Goal: Information Seeking & Learning: Learn about a topic

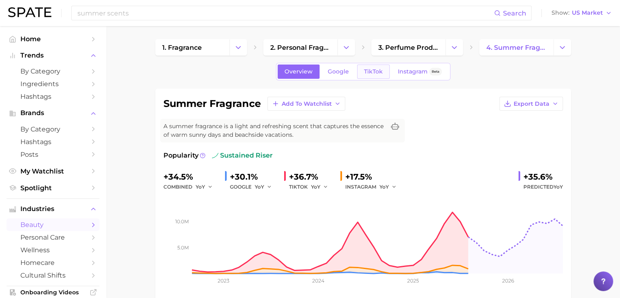
click at [368, 66] on link "TikTok" at bounding box center [373, 71] width 33 height 14
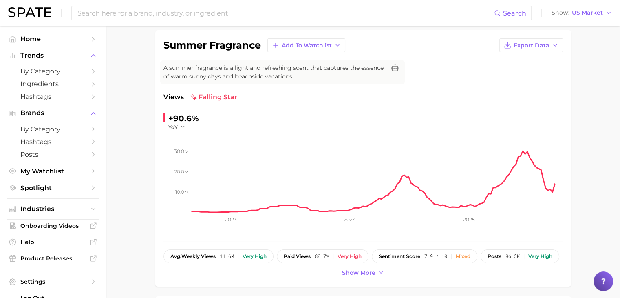
scroll to position [58, 0]
click at [255, 18] on input at bounding box center [286, 13] width 418 height 14
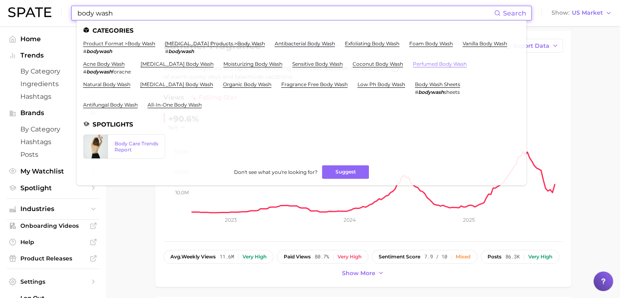
click at [413, 62] on link "perfumed body wash" at bounding box center [440, 64] width 54 height 6
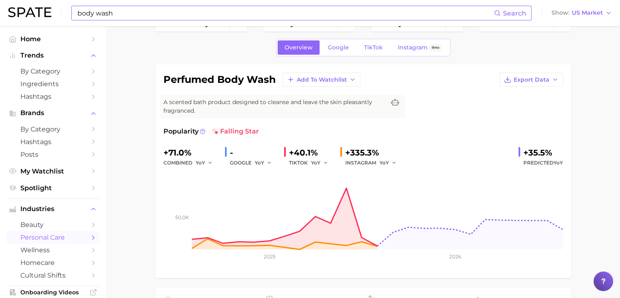
scroll to position [24, 0]
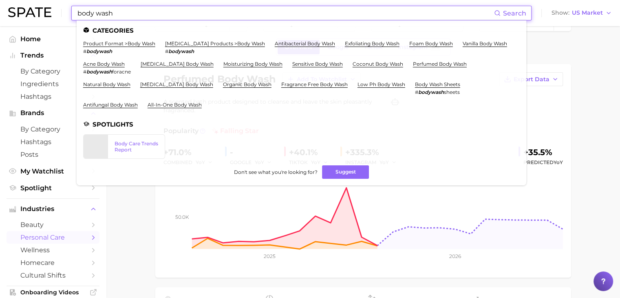
click at [365, 17] on input "body wash" at bounding box center [286, 13] width 418 height 14
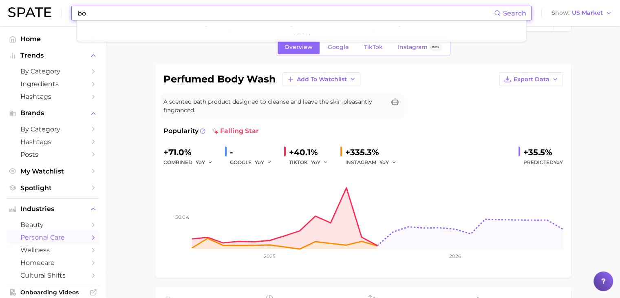
type input "b"
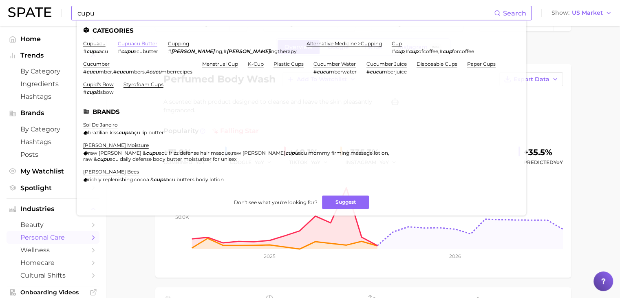
click at [146, 44] on link "cupuacu butter" at bounding box center [138, 43] width 40 height 6
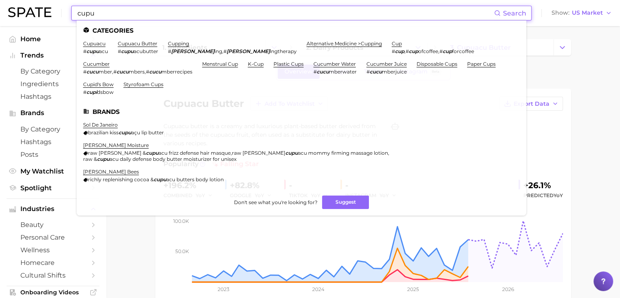
drag, startPoint x: 192, startPoint y: 14, endPoint x: 62, endPoint y: 12, distance: 130.1
click at [62, 12] on div "cupu Search Categories cupuacu # cupu acu cupuacu butter # cupu acubutter cuppi…" at bounding box center [310, 13] width 604 height 26
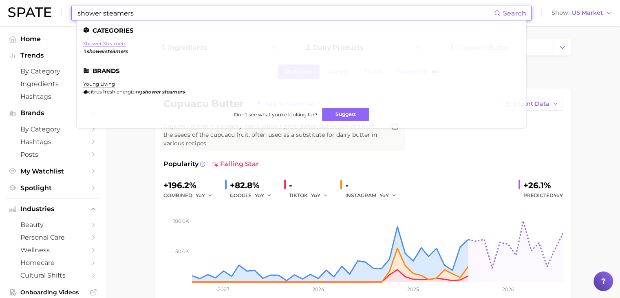
click at [95, 44] on link "shower steamers" at bounding box center [104, 43] width 43 height 6
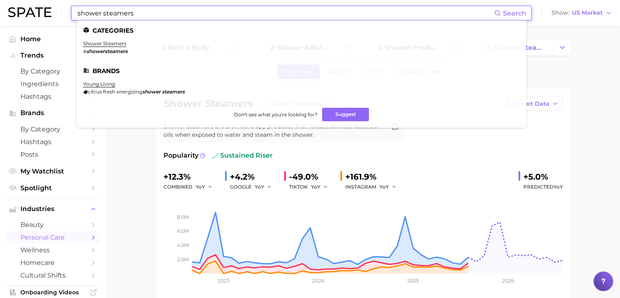
drag, startPoint x: 218, startPoint y: 18, endPoint x: 72, endPoint y: 12, distance: 146.2
click at [72, 12] on div "shower steamers Search Categories shower steamers # showersteamers Brands young…" at bounding box center [301, 13] width 461 height 15
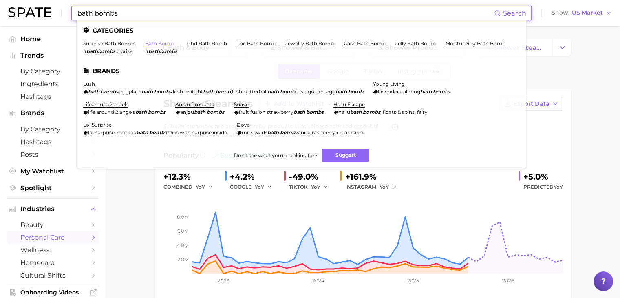
type input "bath bombs"
click at [159, 44] on link "bath bomb" at bounding box center [159, 43] width 29 height 6
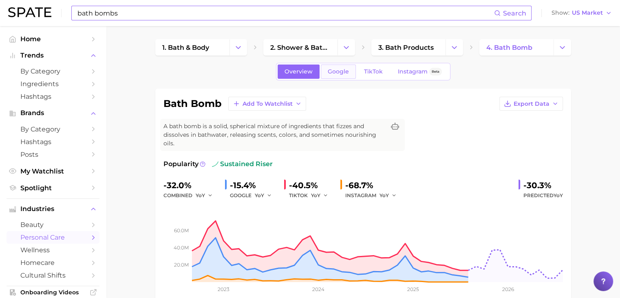
click at [341, 72] on span "Google" at bounding box center [338, 71] width 21 height 7
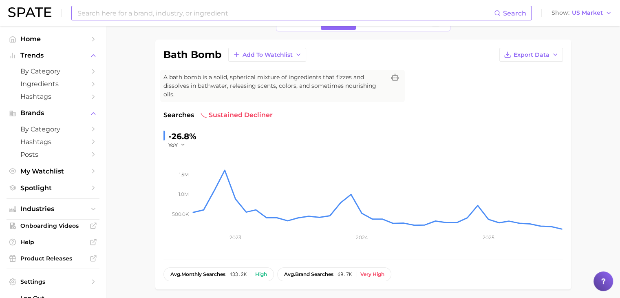
scroll to position [29, 0]
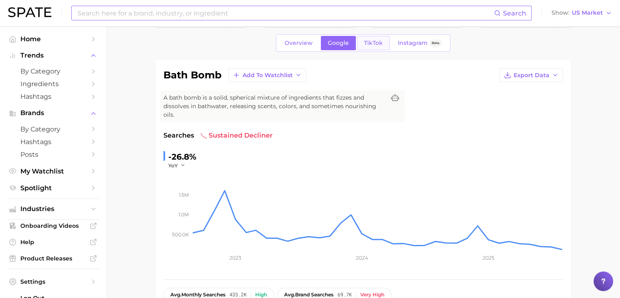
click at [370, 48] on link "TikTok" at bounding box center [373, 43] width 33 height 14
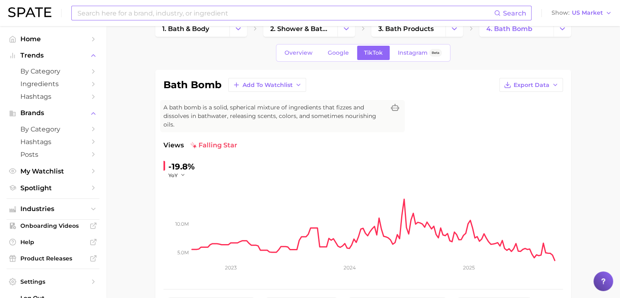
scroll to position [61, 0]
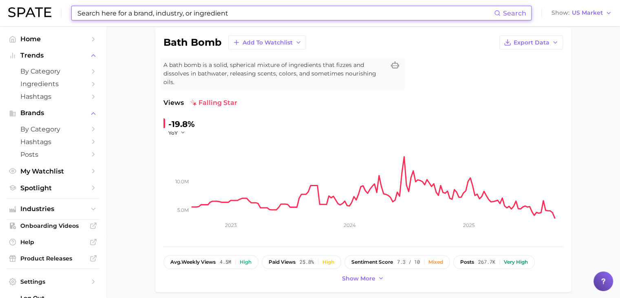
click at [319, 16] on input at bounding box center [286, 13] width 418 height 14
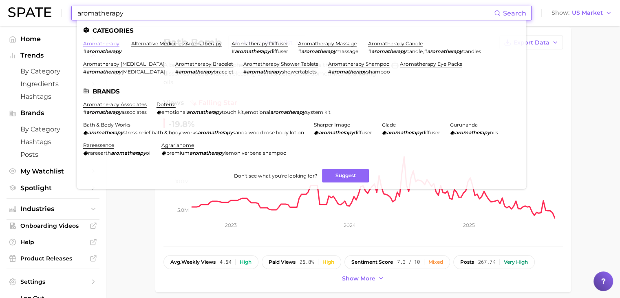
type input "aromatherapy"
click at [104, 44] on link "aromatherapy" at bounding box center [101, 43] width 36 height 6
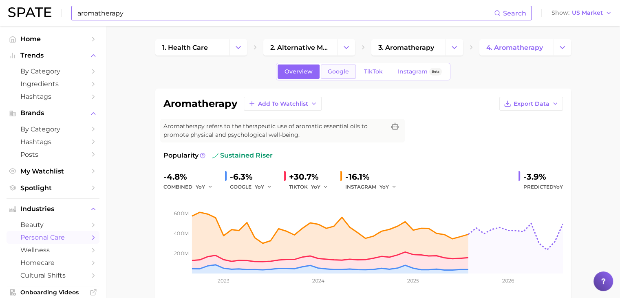
click at [343, 68] on span "Google" at bounding box center [338, 71] width 21 height 7
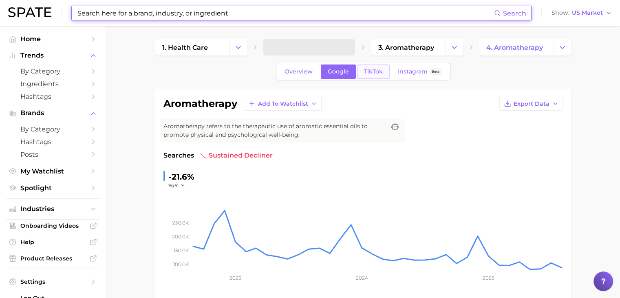
click at [365, 77] on link "TikTok" at bounding box center [373, 71] width 33 height 14
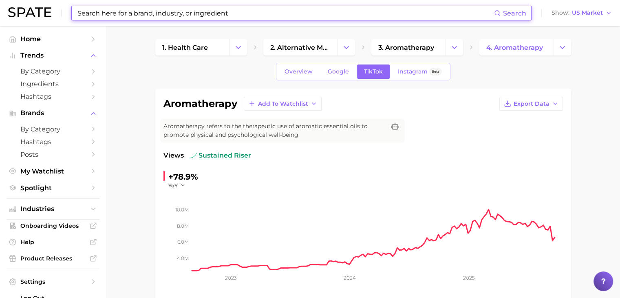
click at [235, 13] on input at bounding box center [286, 13] width 418 height 14
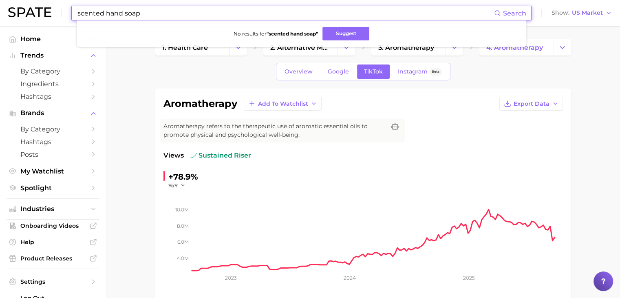
drag, startPoint x: 106, startPoint y: 11, endPoint x: 55, endPoint y: 10, distance: 51.4
click at [55, 10] on div "scented hand soap Search No results for " scented hand soap " Suggest Show US M…" at bounding box center [310, 13] width 604 height 26
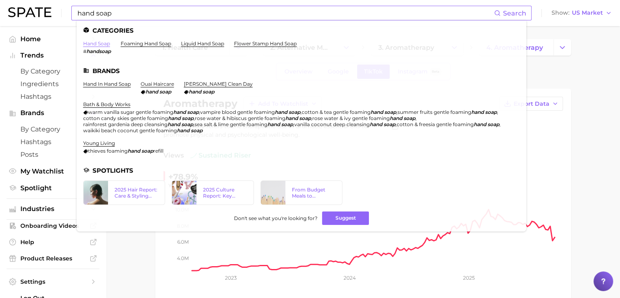
click at [97, 41] on link "hand soap" at bounding box center [96, 43] width 27 height 6
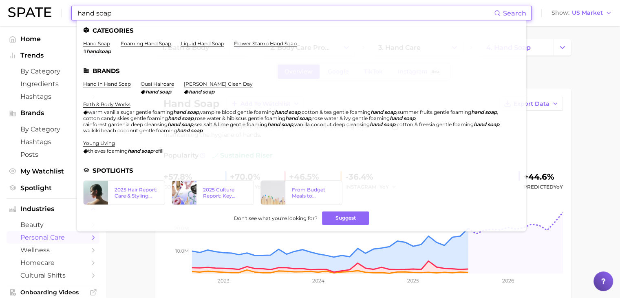
click at [342, 13] on input "hand soap" at bounding box center [286, 13] width 418 height 14
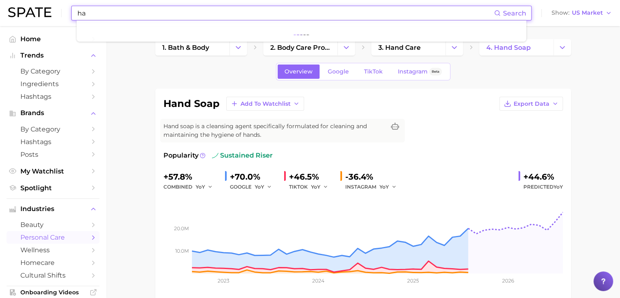
type input "h"
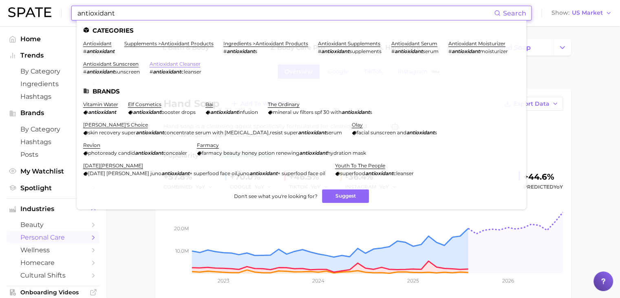
type input "antioxidant"
click at [201, 66] on link "antioxidant cleanser" at bounding box center [175, 64] width 51 height 6
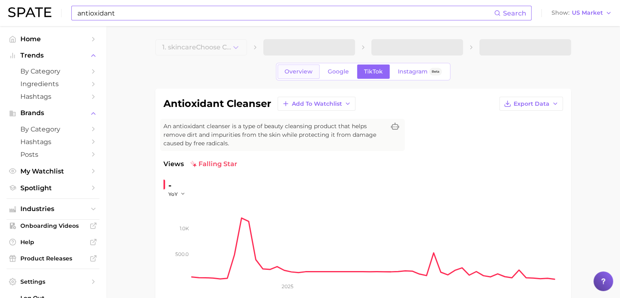
click at [306, 71] on span "Overview" at bounding box center [299, 71] width 28 height 7
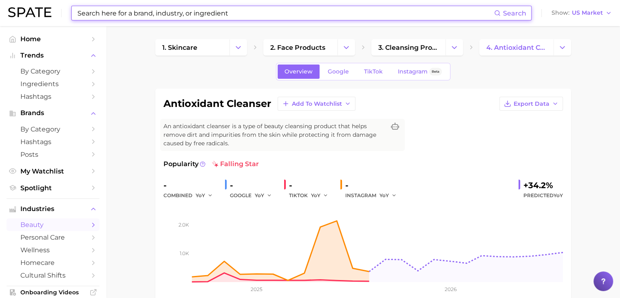
click at [250, 11] on input at bounding box center [286, 13] width 418 height 14
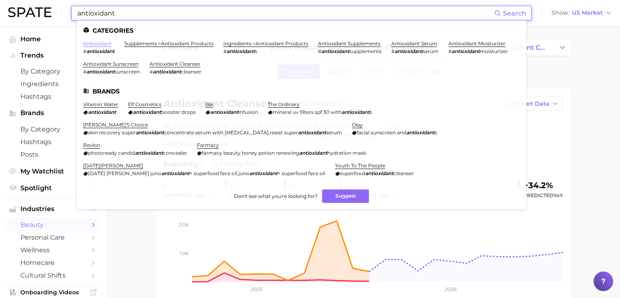
click at [101, 45] on link "antioxidant" at bounding box center [97, 43] width 29 height 6
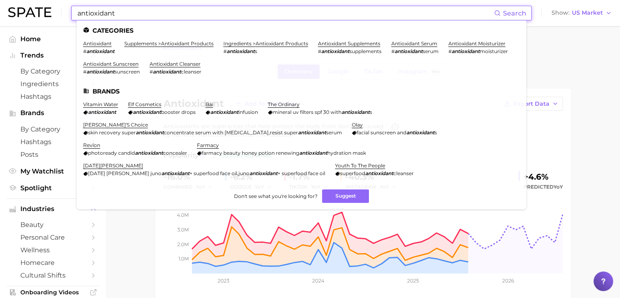
click at [353, 12] on input "antioxidant" at bounding box center [286, 13] width 418 height 14
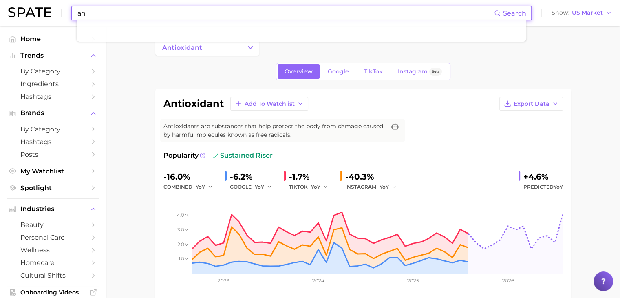
type input "a"
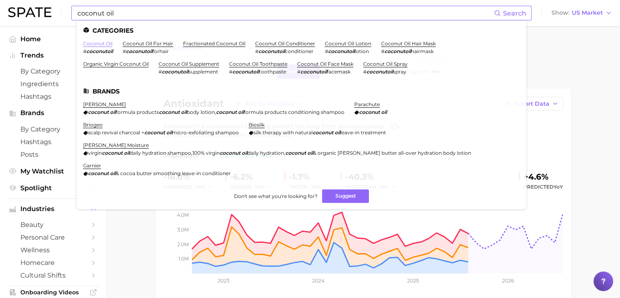
click at [104, 44] on link "coconut oil" at bounding box center [97, 43] width 29 height 6
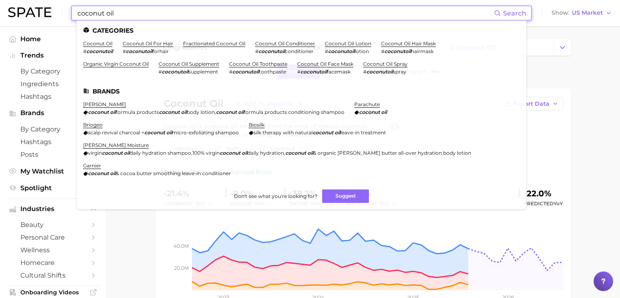
click at [238, 18] on input "coconut oil" at bounding box center [286, 13] width 418 height 14
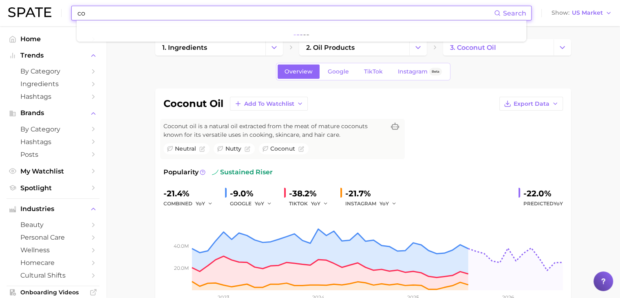
type input "c"
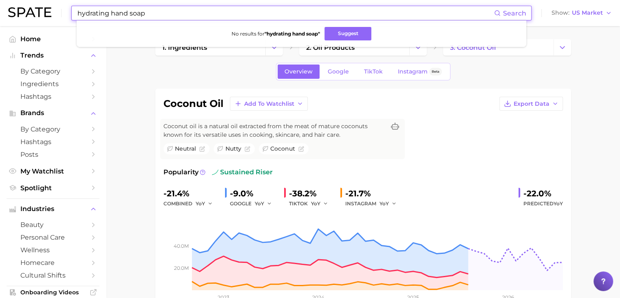
drag, startPoint x: 131, startPoint y: 13, endPoint x: 113, endPoint y: 15, distance: 18.1
click at [113, 15] on input "hydrating hand soap" at bounding box center [286, 13] width 418 height 14
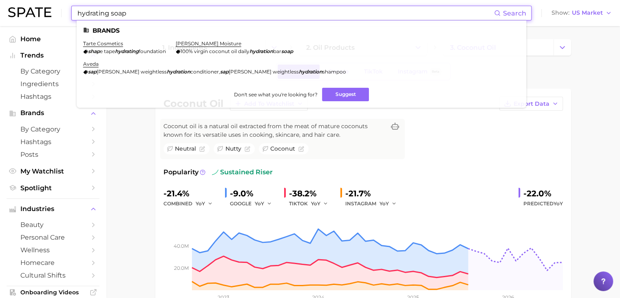
drag, startPoint x: 139, startPoint y: 10, endPoint x: 107, endPoint y: 17, distance: 32.1
click at [107, 17] on input "hydrating soap" at bounding box center [286, 13] width 418 height 14
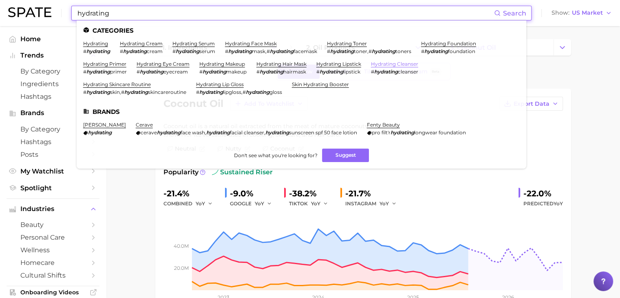
type input "hydrating"
click at [399, 65] on link "hydrating cleanser" at bounding box center [394, 64] width 47 height 6
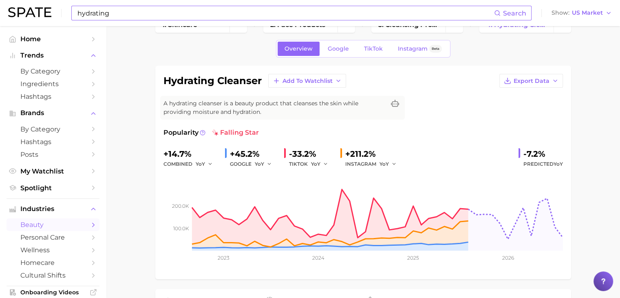
scroll to position [22, 0]
click at [340, 54] on link "Google" at bounding box center [338, 49] width 35 height 14
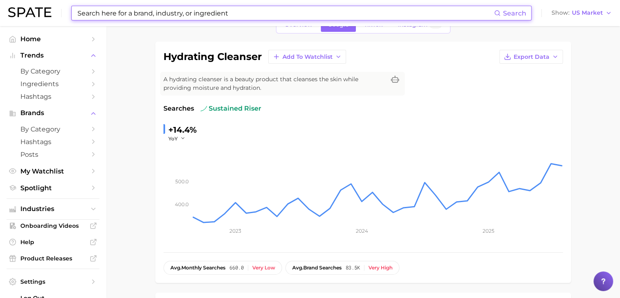
scroll to position [33, 0]
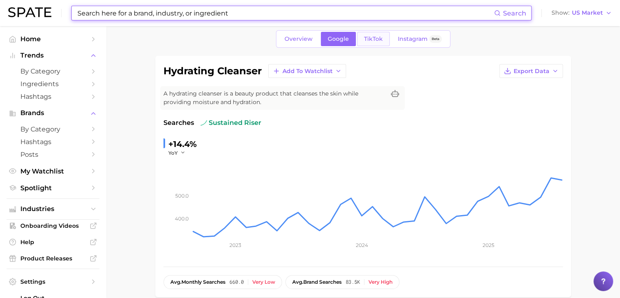
click at [374, 44] on link "TikTok" at bounding box center [373, 39] width 33 height 14
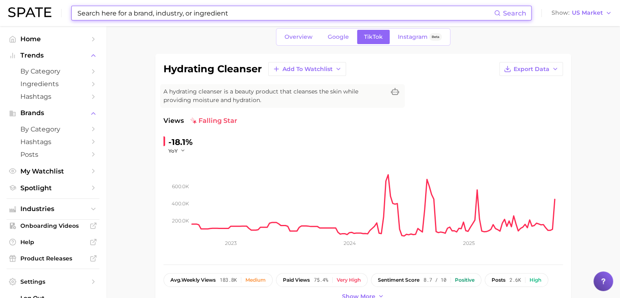
scroll to position [33, 0]
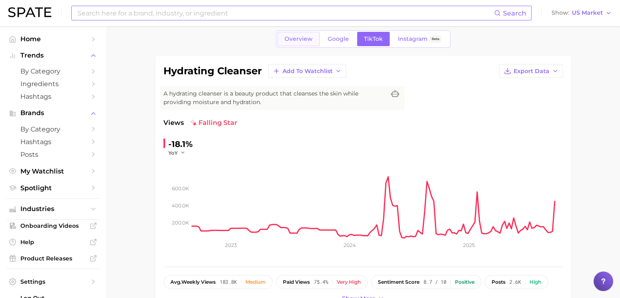
click at [305, 36] on span "Overview" at bounding box center [299, 38] width 28 height 7
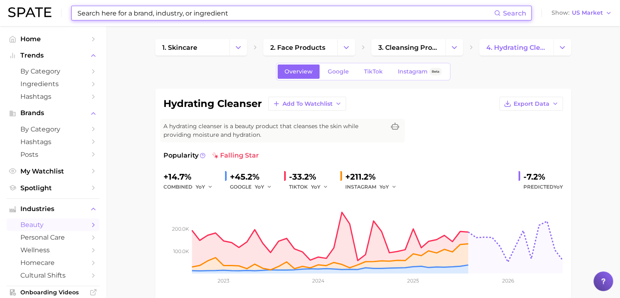
click at [299, 17] on input at bounding box center [286, 13] width 418 height 14
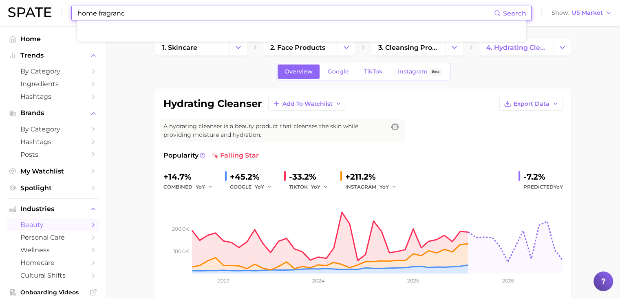
type input "home fragrance"
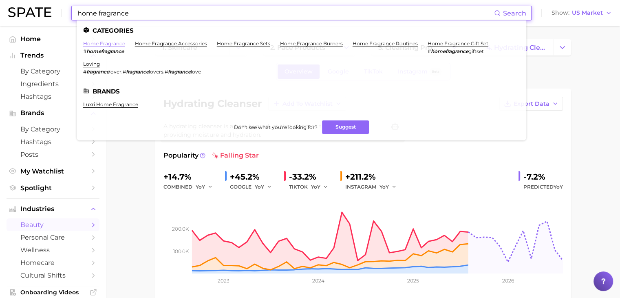
click at [105, 42] on link "home fragrance" at bounding box center [104, 43] width 42 height 6
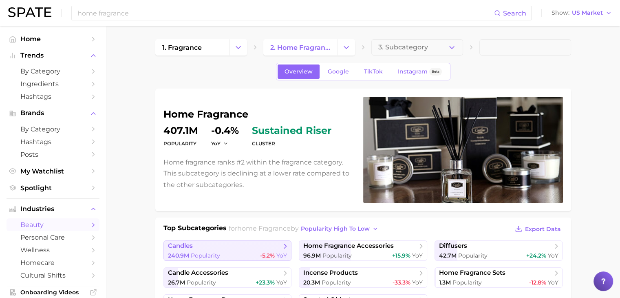
click at [233, 244] on span "candles" at bounding box center [224, 246] width 113 height 8
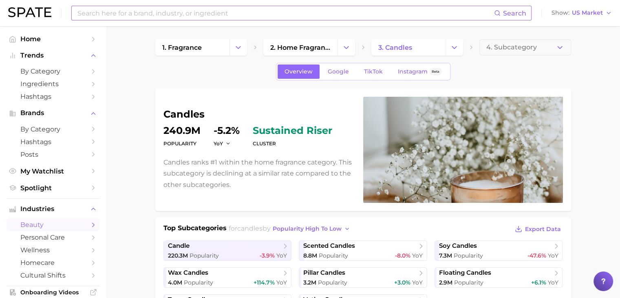
click at [271, 14] on input at bounding box center [286, 13] width 418 height 14
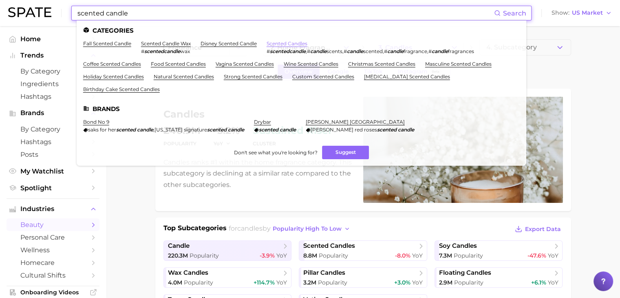
type input "scented candle"
click at [290, 41] on link "scented candles" at bounding box center [287, 43] width 41 height 6
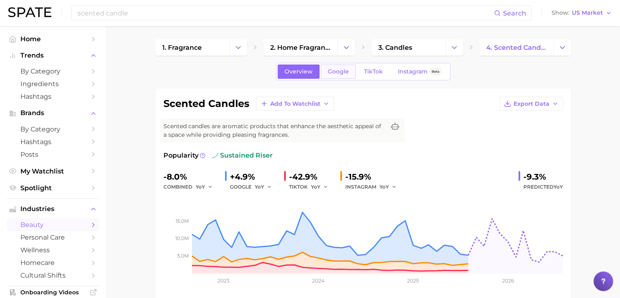
click at [328, 69] on span "Google" at bounding box center [338, 71] width 21 height 7
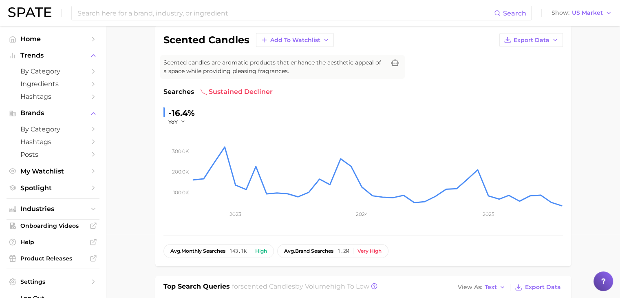
scroll to position [35, 0]
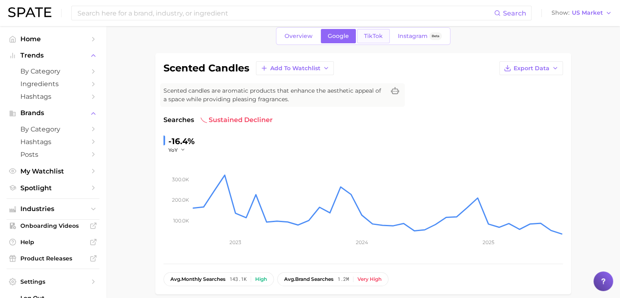
click at [372, 35] on span "TikTok" at bounding box center [373, 36] width 19 height 7
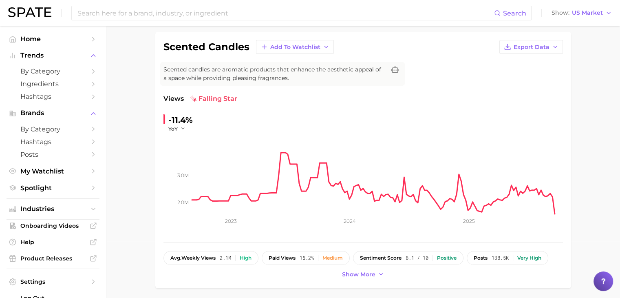
scroll to position [47, 0]
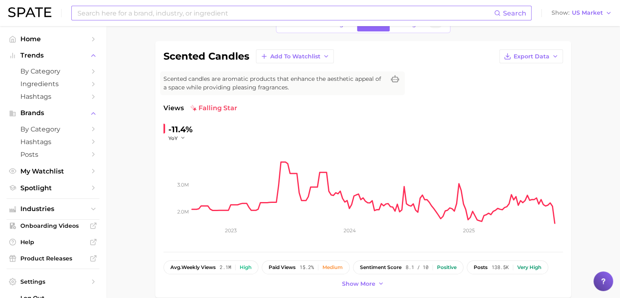
click at [302, 6] on div "Search" at bounding box center [301, 13] width 461 height 15
click at [303, 9] on input at bounding box center [286, 13] width 418 height 14
type input "t"
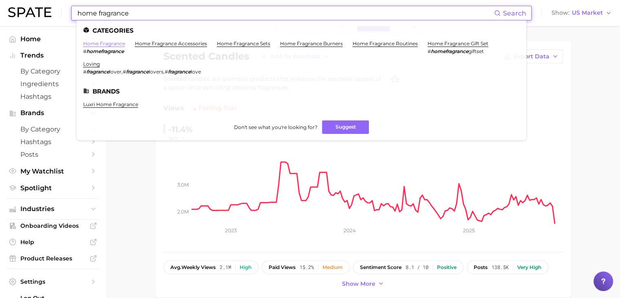
type input "home fragrance"
click at [113, 43] on link "home fragrance" at bounding box center [104, 43] width 42 height 6
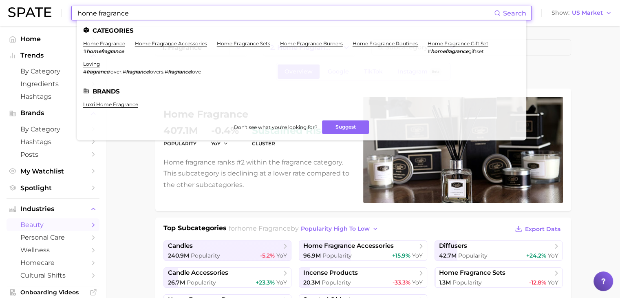
drag, startPoint x: 338, startPoint y: 15, endPoint x: 47, endPoint y: 3, distance: 291.5
click at [47, 3] on div "home fragrance Search Categories home fragrance # homefragrance home fragrance …" at bounding box center [310, 13] width 604 height 26
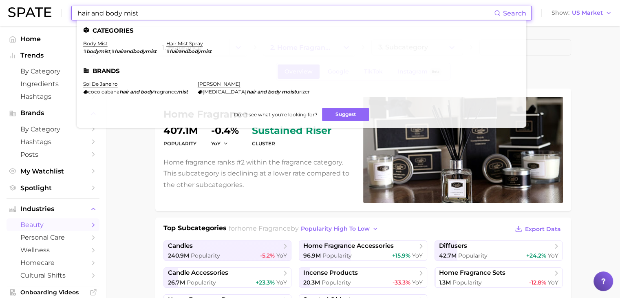
type input "hair and body mist"
click at [98, 40] on ul "Categories body mist # bodymist , # hairandbodymist hair mist spray # hairandbo…" at bounding box center [302, 73] width 450 height 107
click at [98, 43] on link "body mist" at bounding box center [95, 43] width 24 height 6
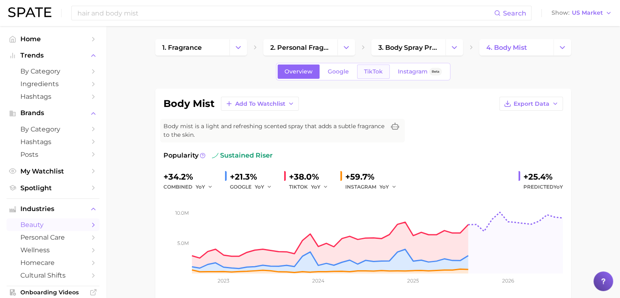
click at [364, 71] on span "TikTok" at bounding box center [373, 71] width 19 height 7
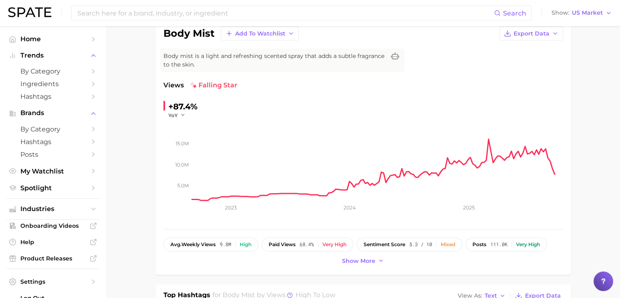
scroll to position [68, 0]
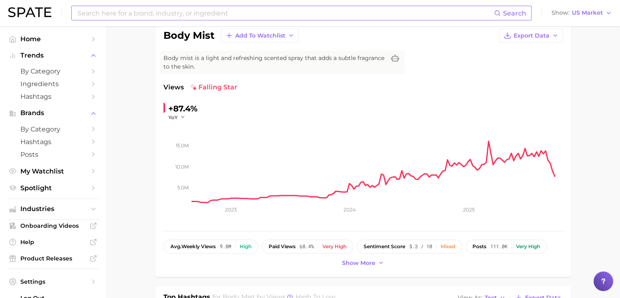
click at [223, 15] on input at bounding box center [286, 13] width 418 height 14
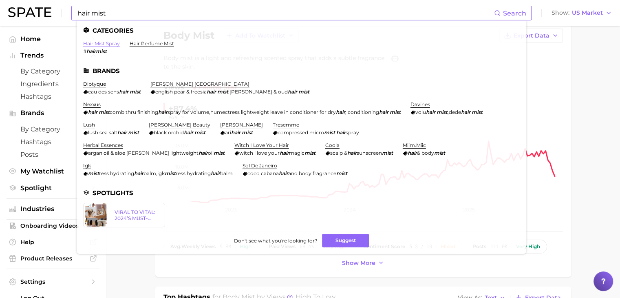
click at [114, 43] on link "hair mist spray" at bounding box center [101, 43] width 37 height 6
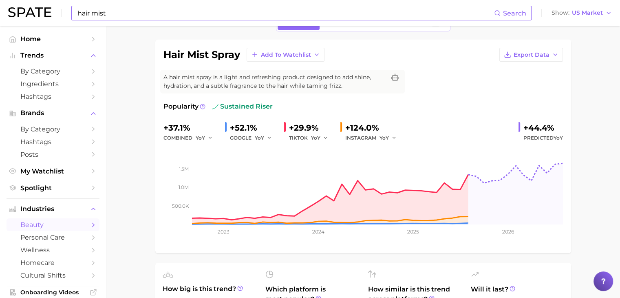
scroll to position [44, 0]
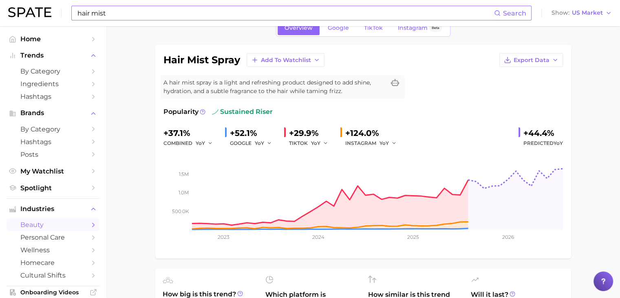
click at [370, 15] on input "hair mist" at bounding box center [286, 13] width 418 height 14
type input "h"
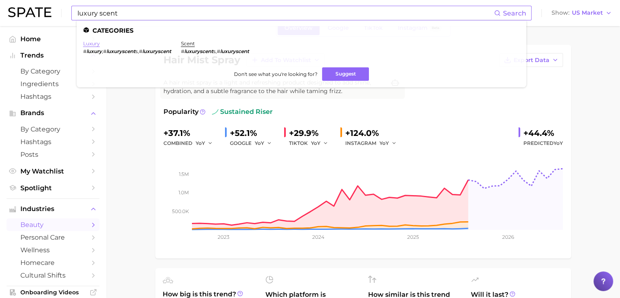
click at [95, 42] on link "luxury" at bounding box center [91, 43] width 17 height 6
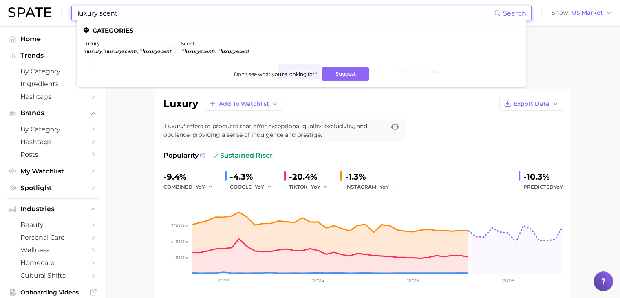
drag, startPoint x: 117, startPoint y: 13, endPoint x: 77, endPoint y: 11, distance: 40.9
click at [77, 11] on input "luxury scent" at bounding box center [286, 13] width 418 height 14
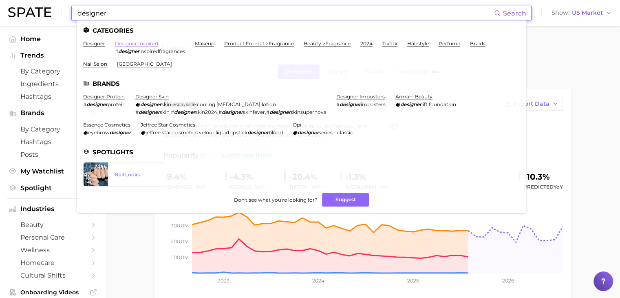
click at [126, 46] on link "designer inspired" at bounding box center [136, 43] width 43 height 6
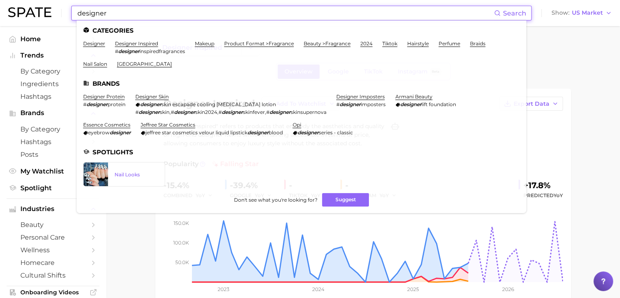
drag, startPoint x: 159, startPoint y: 16, endPoint x: 75, endPoint y: 16, distance: 84.0
click at [75, 16] on div "designer Search Categories designer designer inspired # designer inspiredfragra…" at bounding box center [301, 13] width 461 height 15
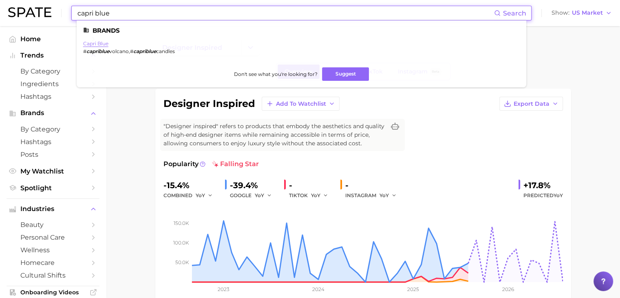
type input "capri blue"
click at [100, 45] on link "capri blue" at bounding box center [95, 43] width 25 height 6
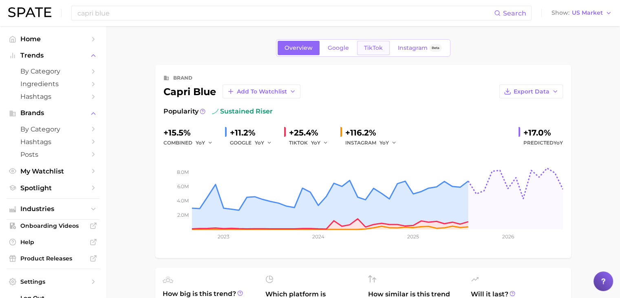
click at [373, 47] on span "TikTok" at bounding box center [373, 47] width 19 height 7
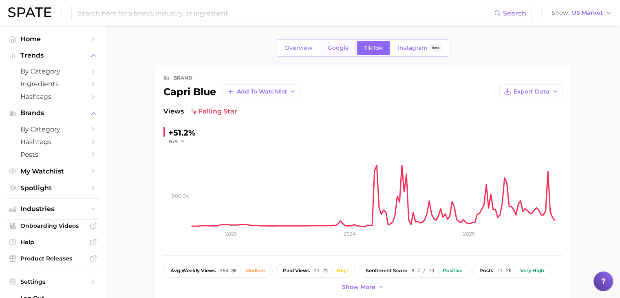
click at [350, 50] on link "Google" at bounding box center [338, 48] width 35 height 14
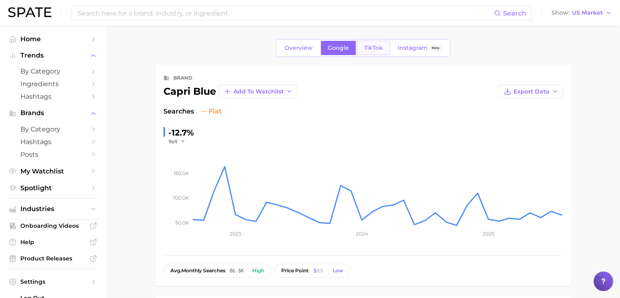
click at [368, 51] on link "TikTok" at bounding box center [373, 48] width 33 height 14
